Goal: Check status: Check status

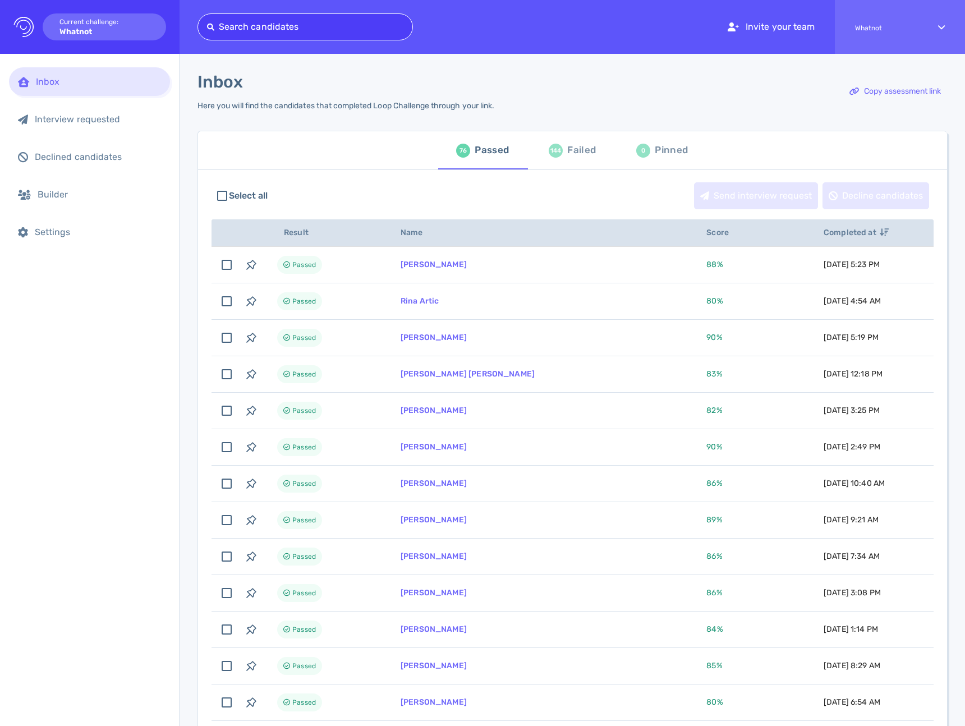
click at [277, 20] on div at bounding box center [305, 27] width 196 height 16
type input "[PERSON_NAME]"
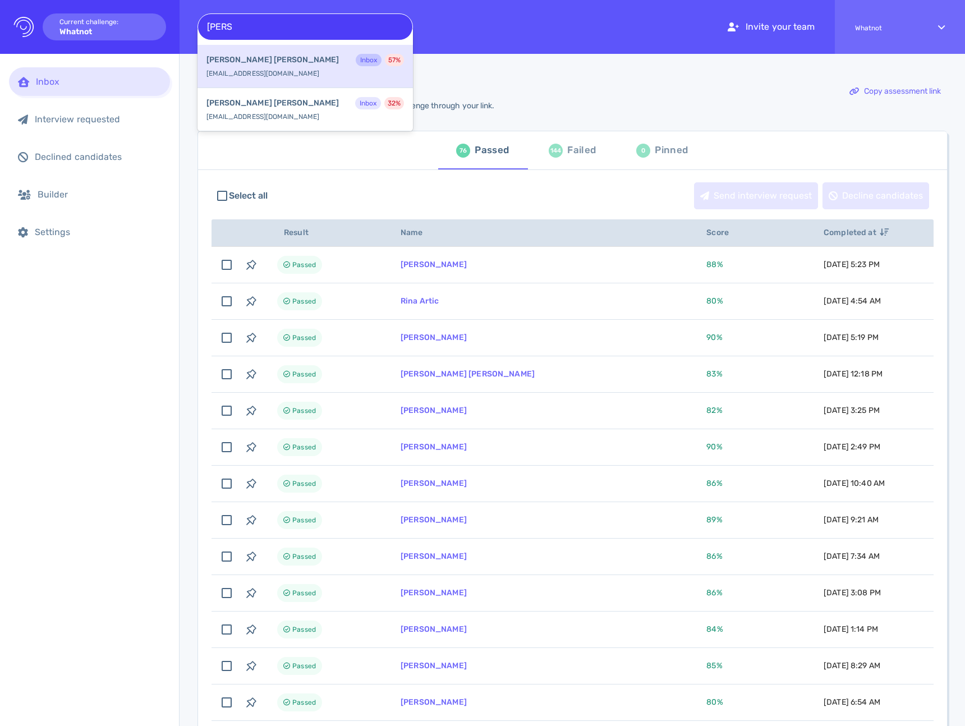
click at [299, 72] on div "[PERSON_NAME] Inbox 57 % [PERSON_NAME][EMAIL_ADDRESS][DOMAIN_NAME]" at bounding box center [305, 66] width 215 height 43
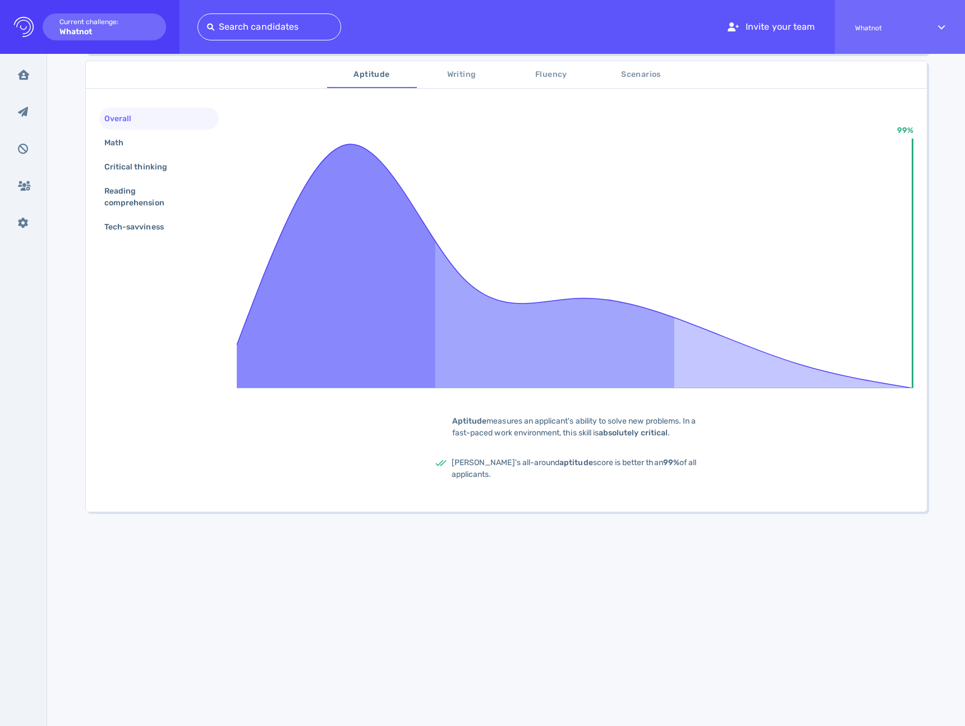
scroll to position [165, 0]
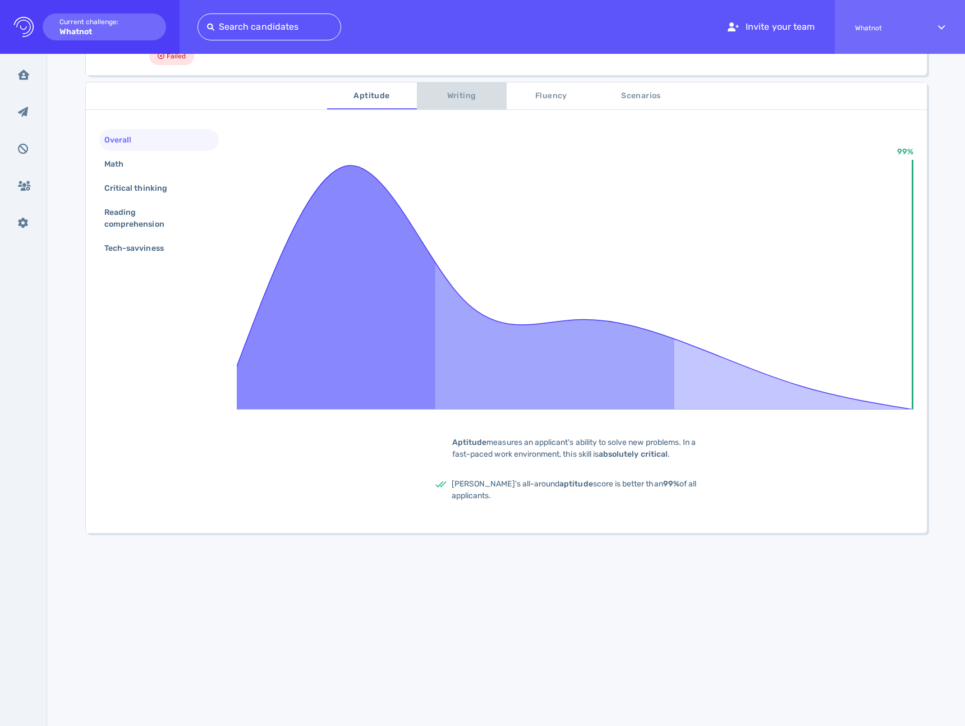
click at [452, 84] on button "Writing" at bounding box center [462, 95] width 90 height 27
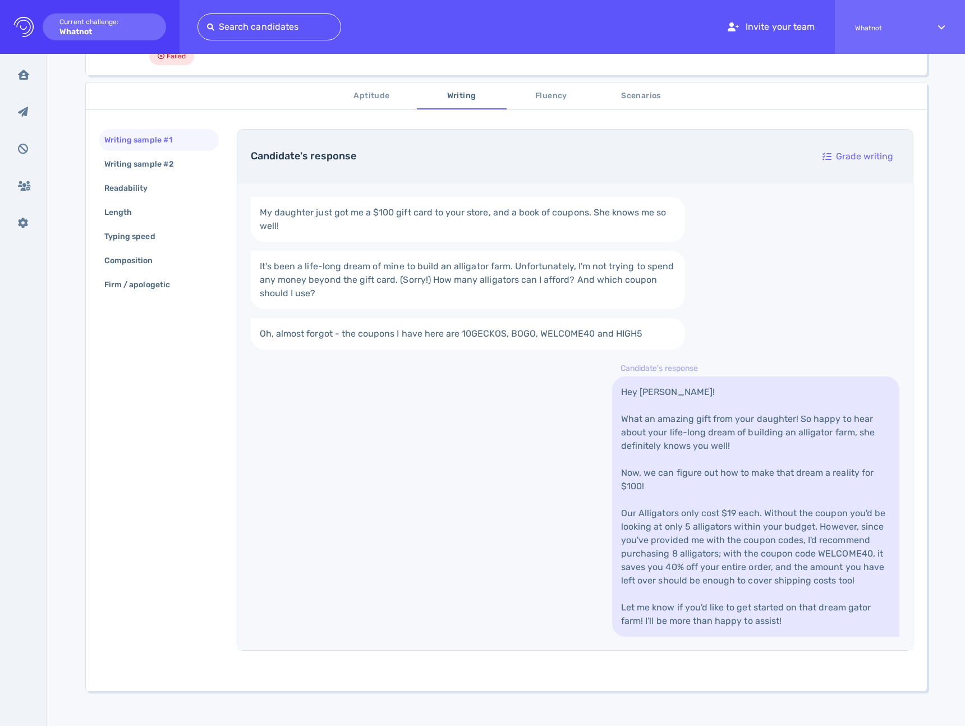
click at [542, 95] on span "Fluency" at bounding box center [551, 96] width 76 height 14
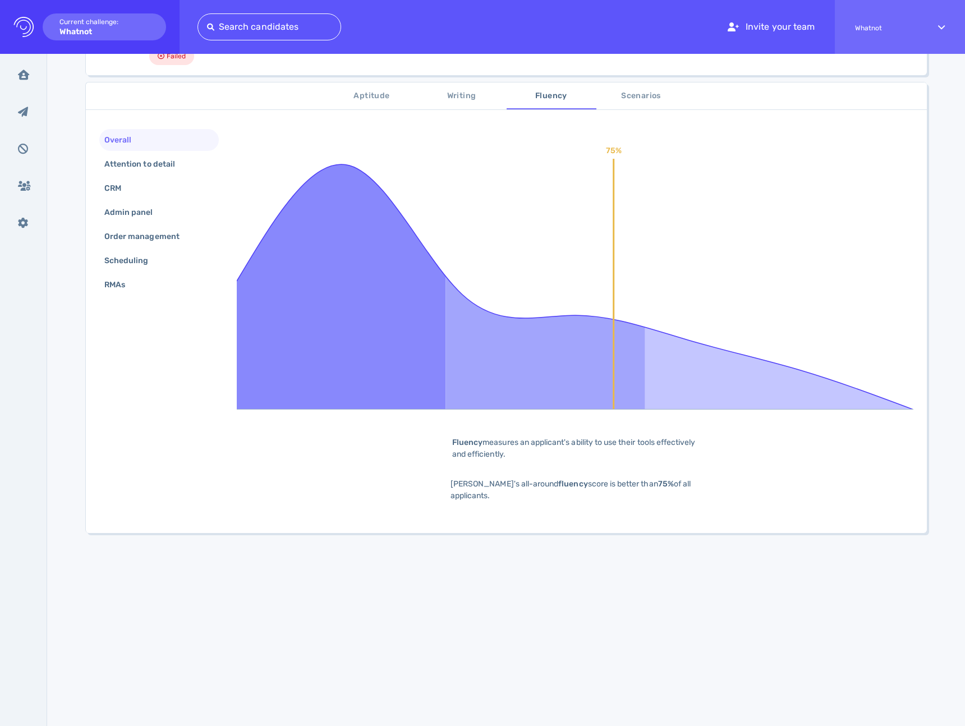
click at [146, 199] on div "Overall Attention to detail CRM Admin panel Order management Scheduling RMAs" at bounding box center [159, 213] width 120 height 169
click at [139, 191] on div "CRM" at bounding box center [159, 188] width 120 height 22
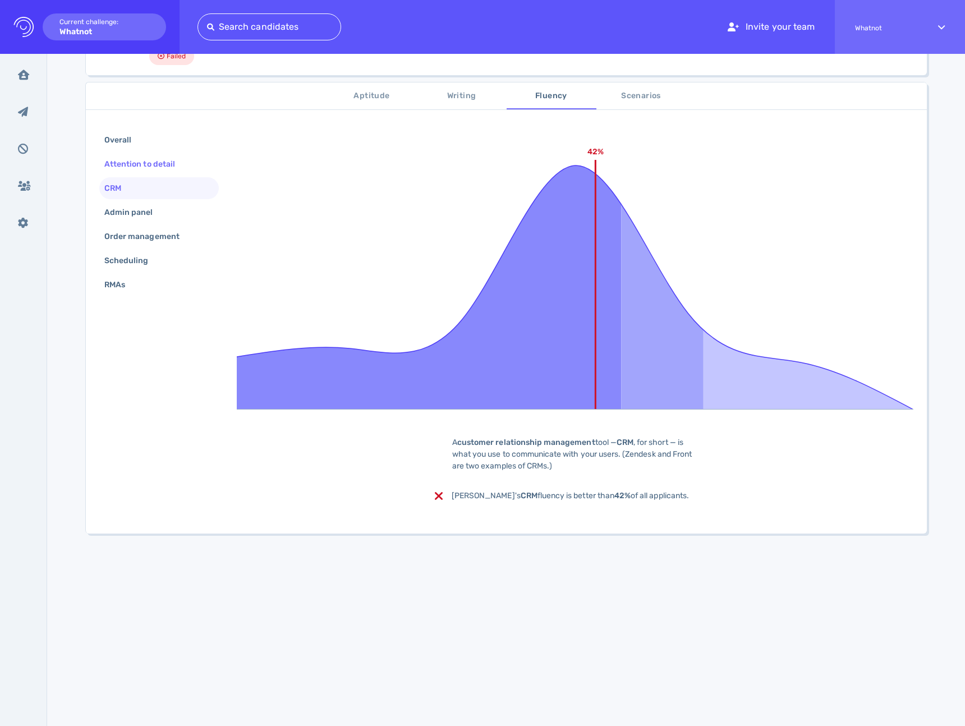
click at [141, 169] on div "Attention to detail" at bounding box center [145, 164] width 86 height 16
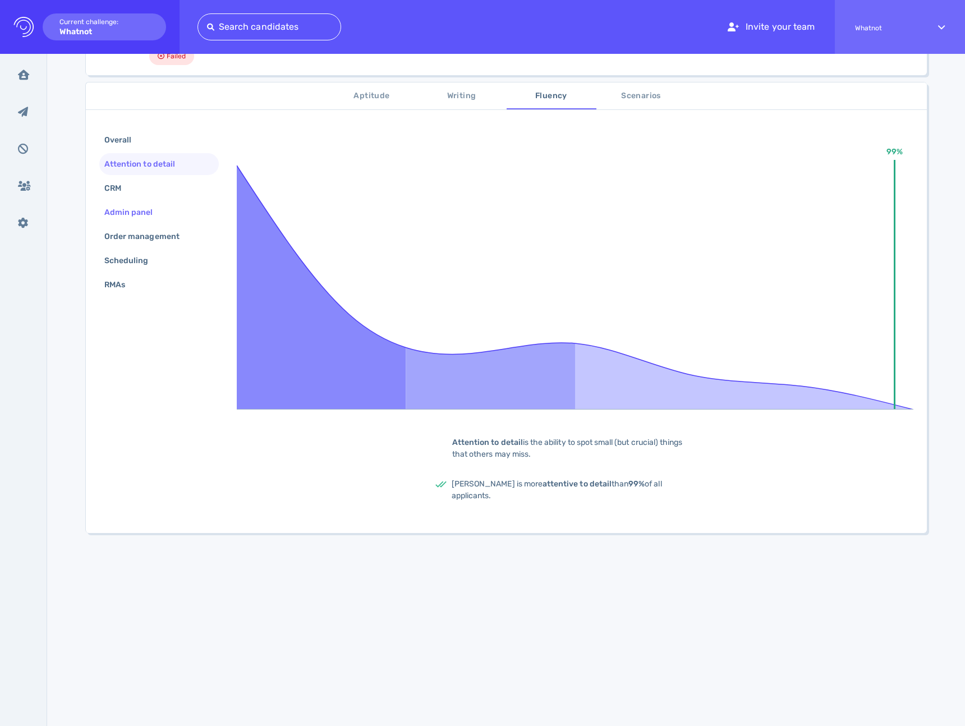
click at [138, 219] on div "Admin panel" at bounding box center [134, 212] width 65 height 16
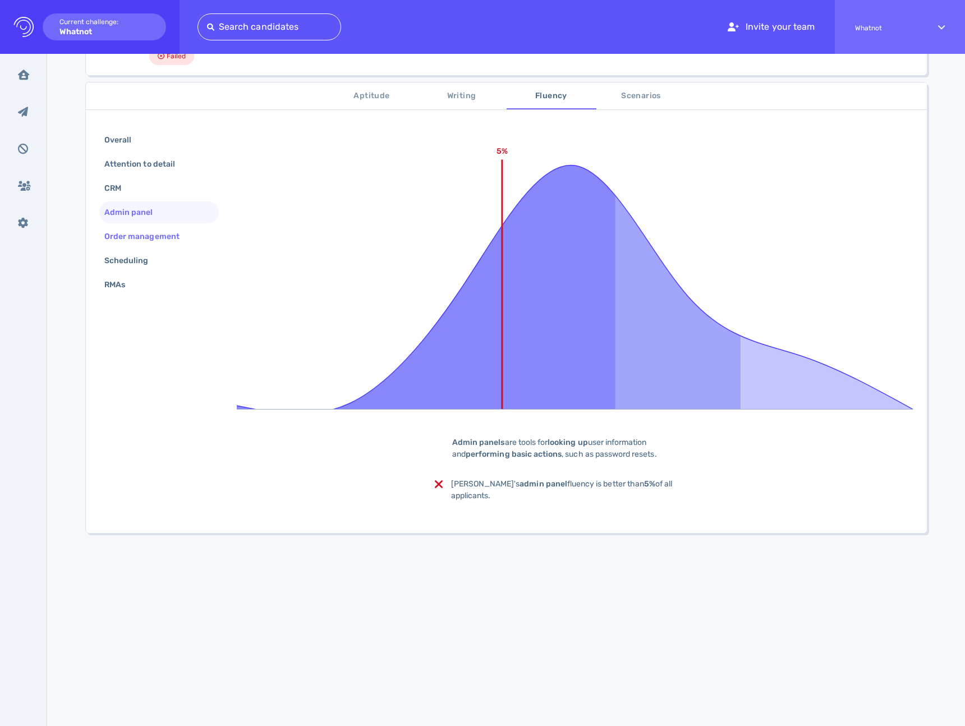
click at [137, 236] on div "Order management" at bounding box center [147, 236] width 91 height 16
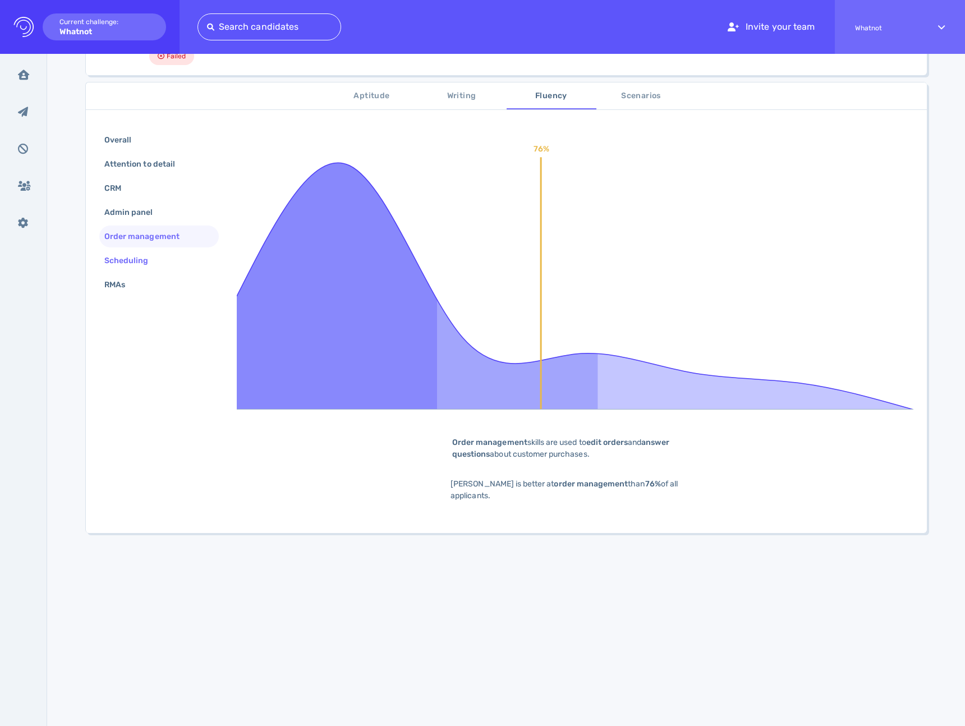
click at [134, 263] on div "Scheduling" at bounding box center [132, 261] width 60 height 16
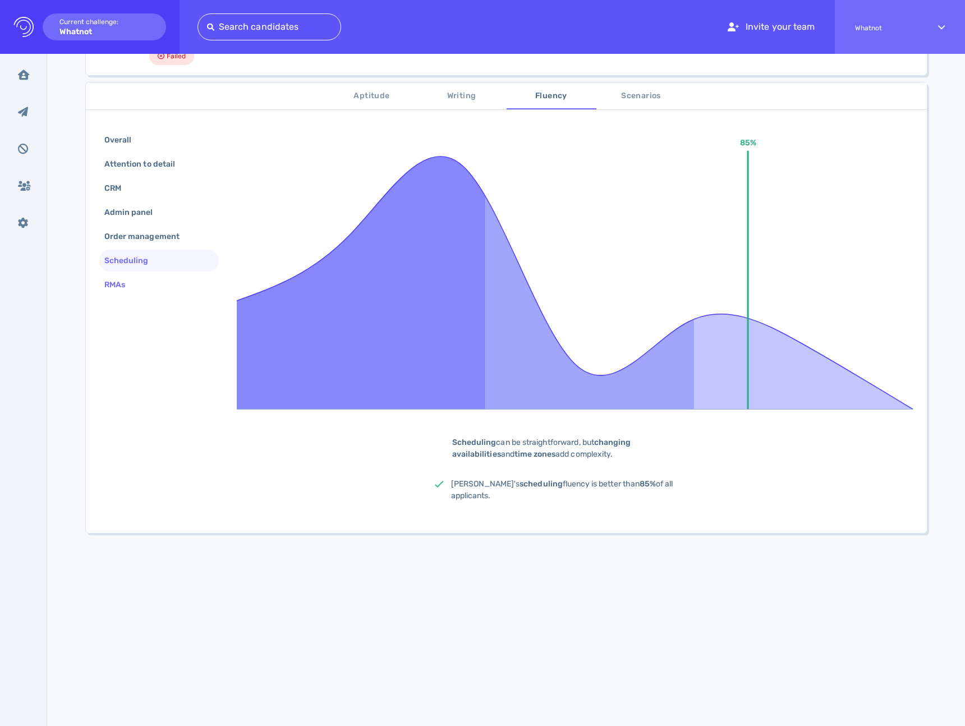
click at [112, 291] on div "RMAs" at bounding box center [120, 285] width 36 height 16
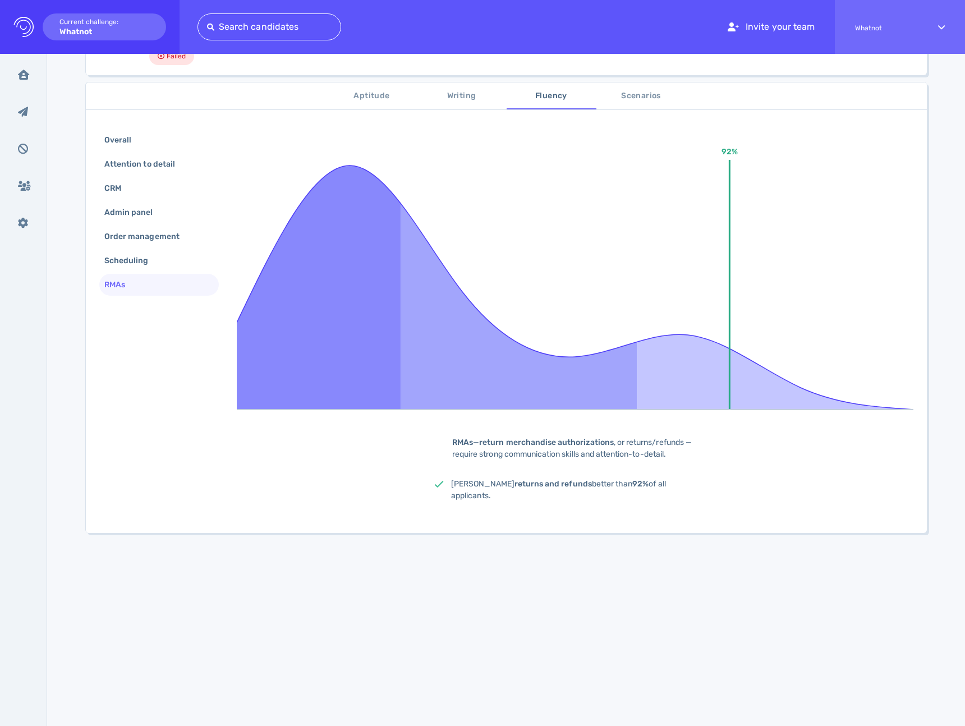
click at [652, 103] on button "Scenarios" at bounding box center [642, 95] width 90 height 27
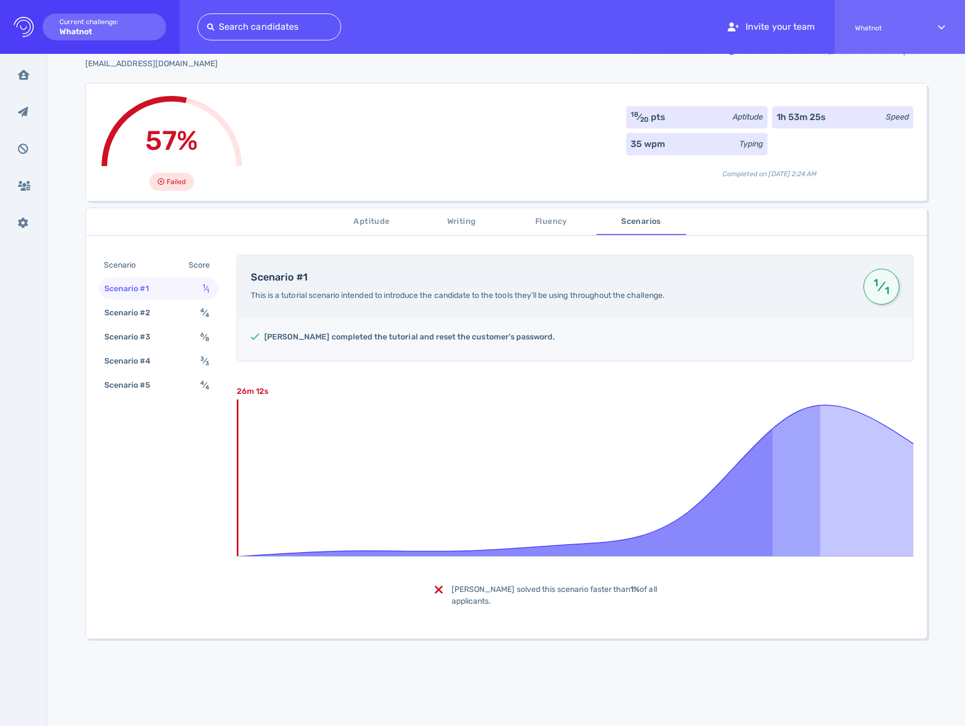
scroll to position [0, 0]
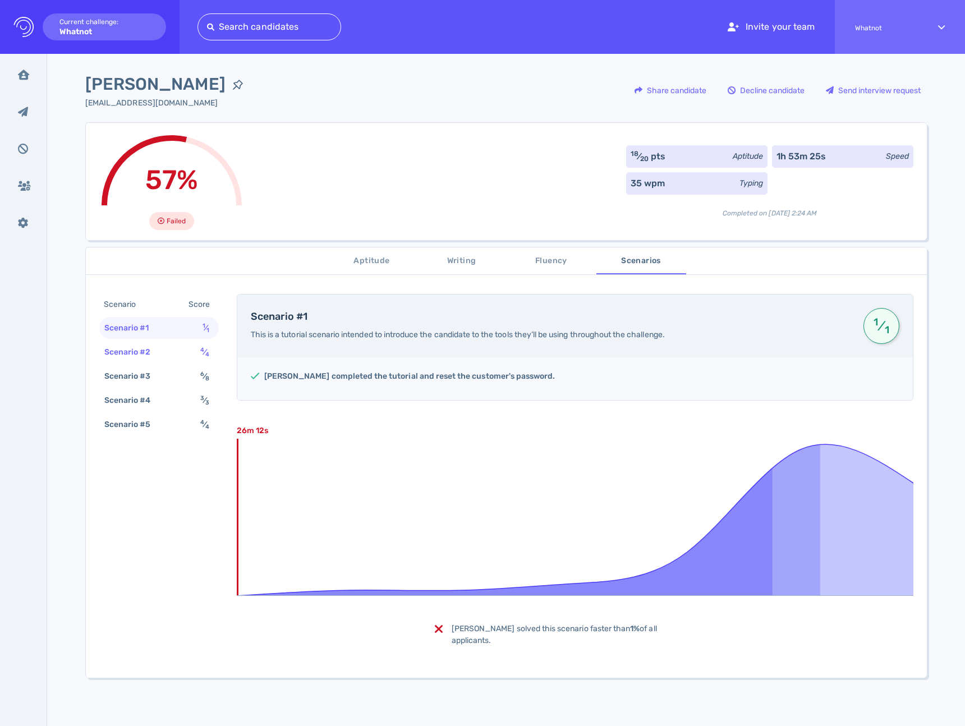
click at [146, 354] on div "Scenario #2" at bounding box center [133, 352] width 62 height 16
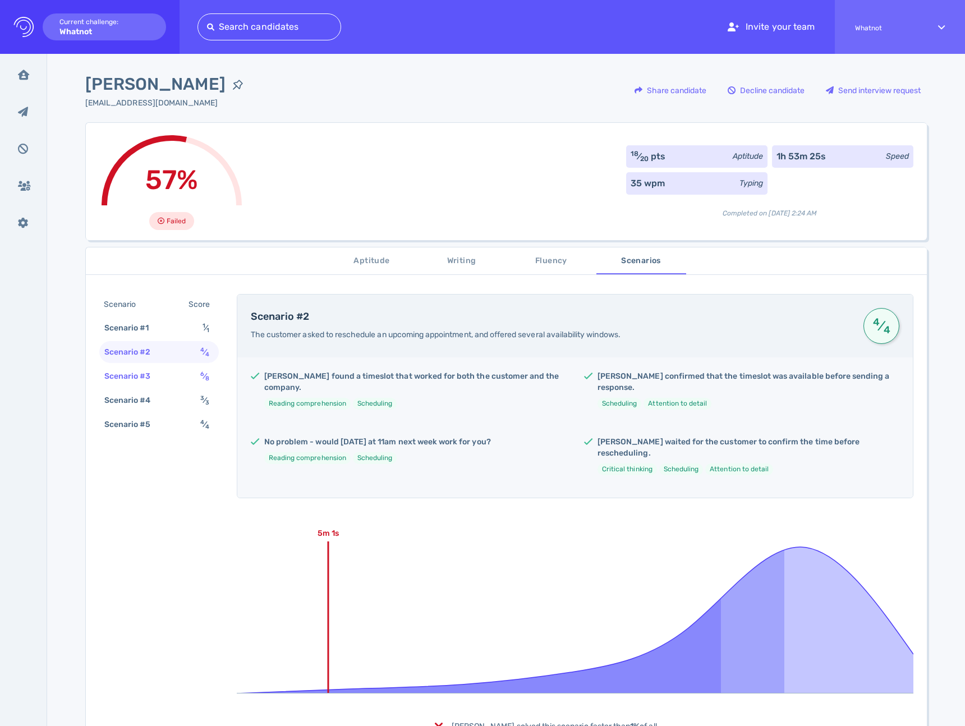
click at [143, 373] on div "Scenario #3" at bounding box center [133, 376] width 62 height 16
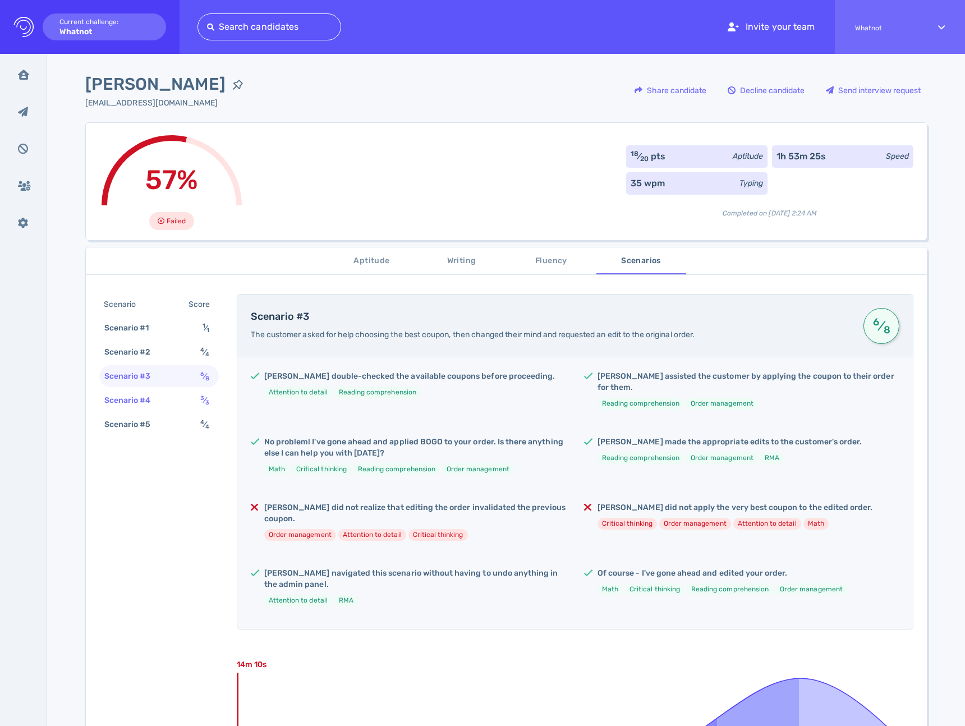
click at [142, 398] on div "Scenario #4" at bounding box center [133, 400] width 62 height 16
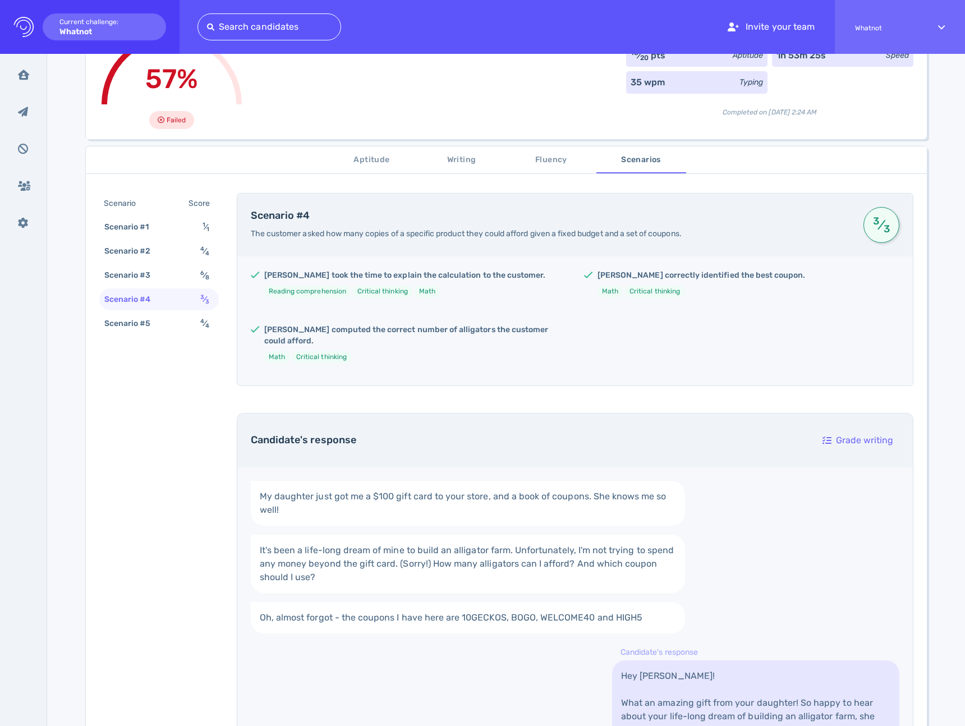
scroll to position [208, 0]
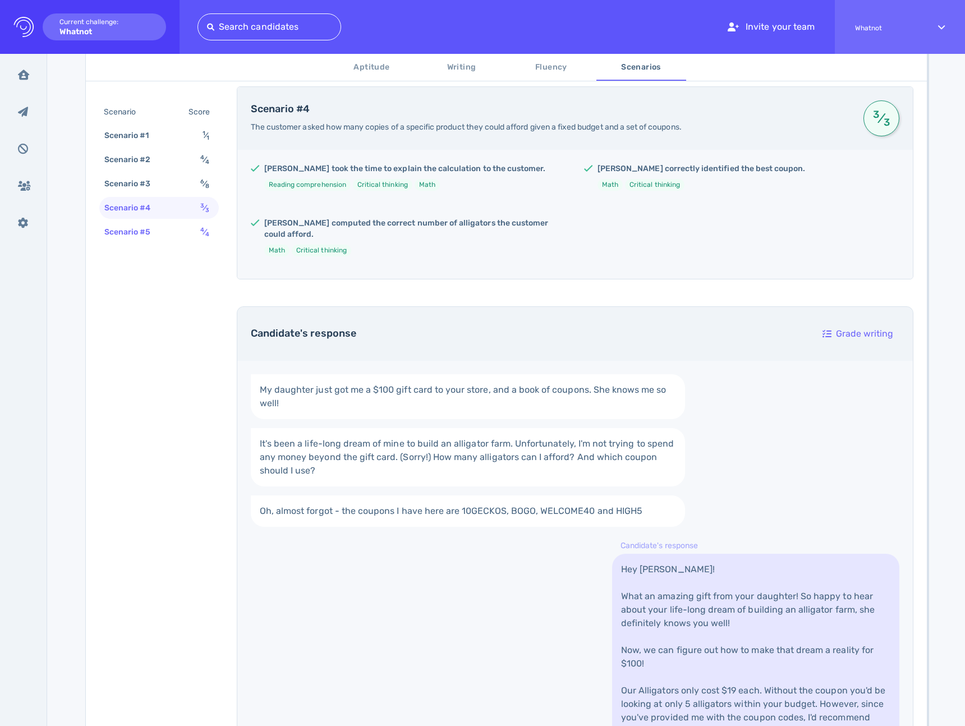
click at [137, 237] on div "Scenario #5" at bounding box center [133, 232] width 62 height 16
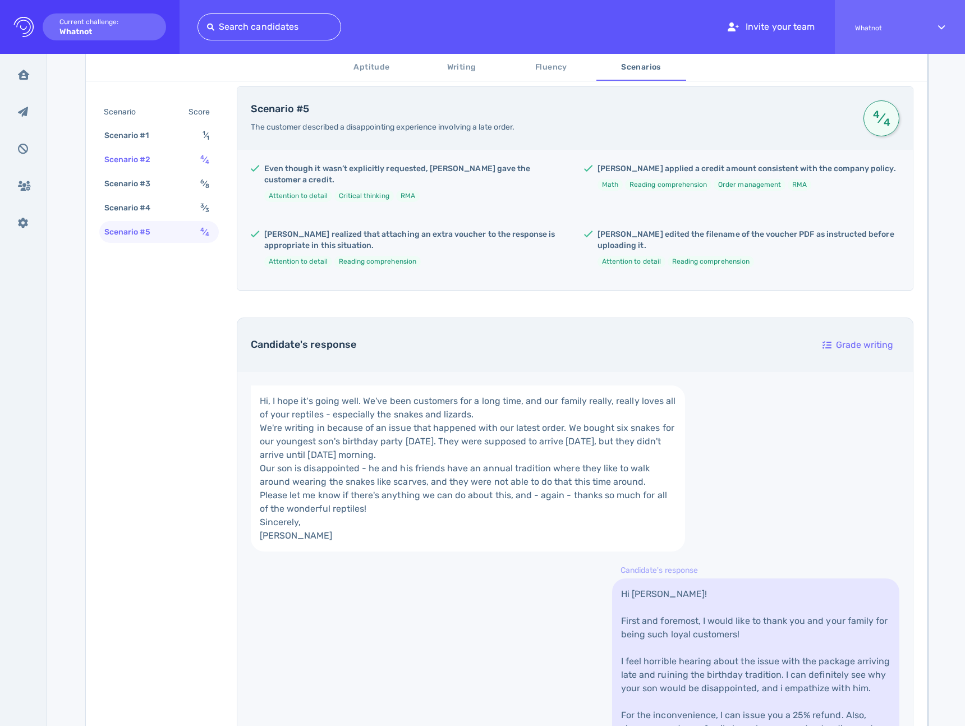
click at [146, 169] on div "Scenario #2 4 ⁄ 4" at bounding box center [159, 160] width 120 height 22
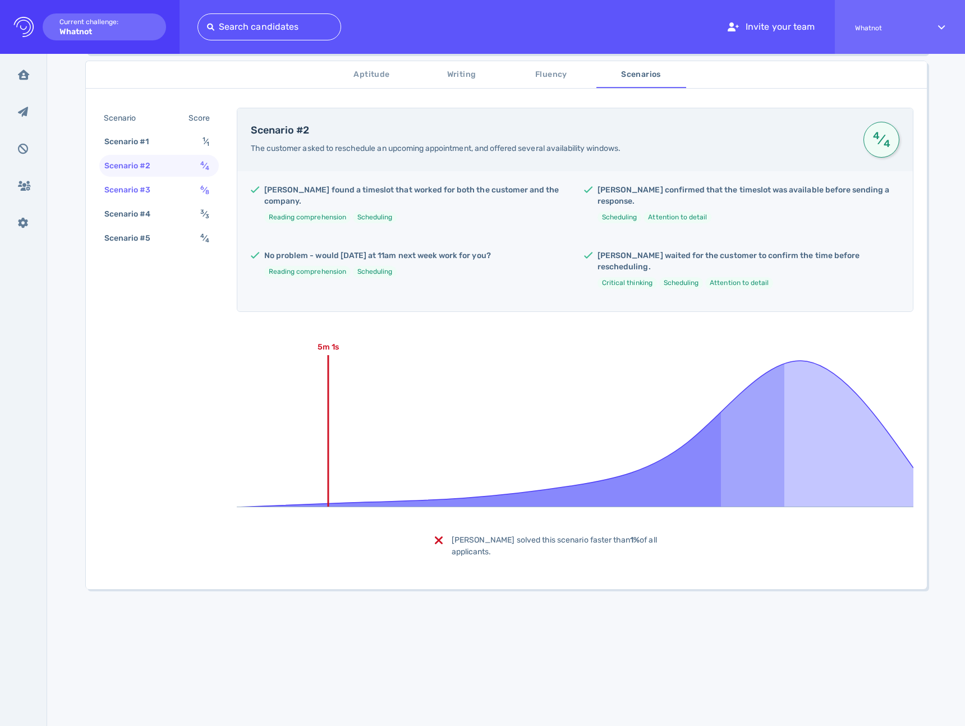
click at [142, 199] on div "Scenario #3 6 ⁄ 8" at bounding box center [159, 190] width 120 height 22
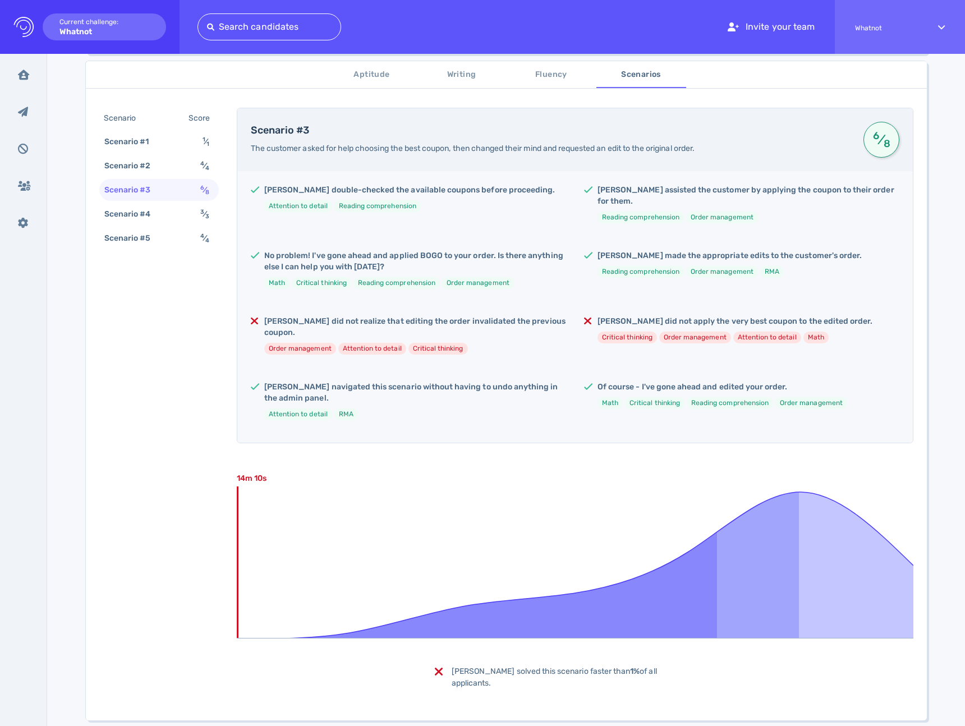
scroll to position [192, 0]
